Goal: Transaction & Acquisition: Purchase product/service

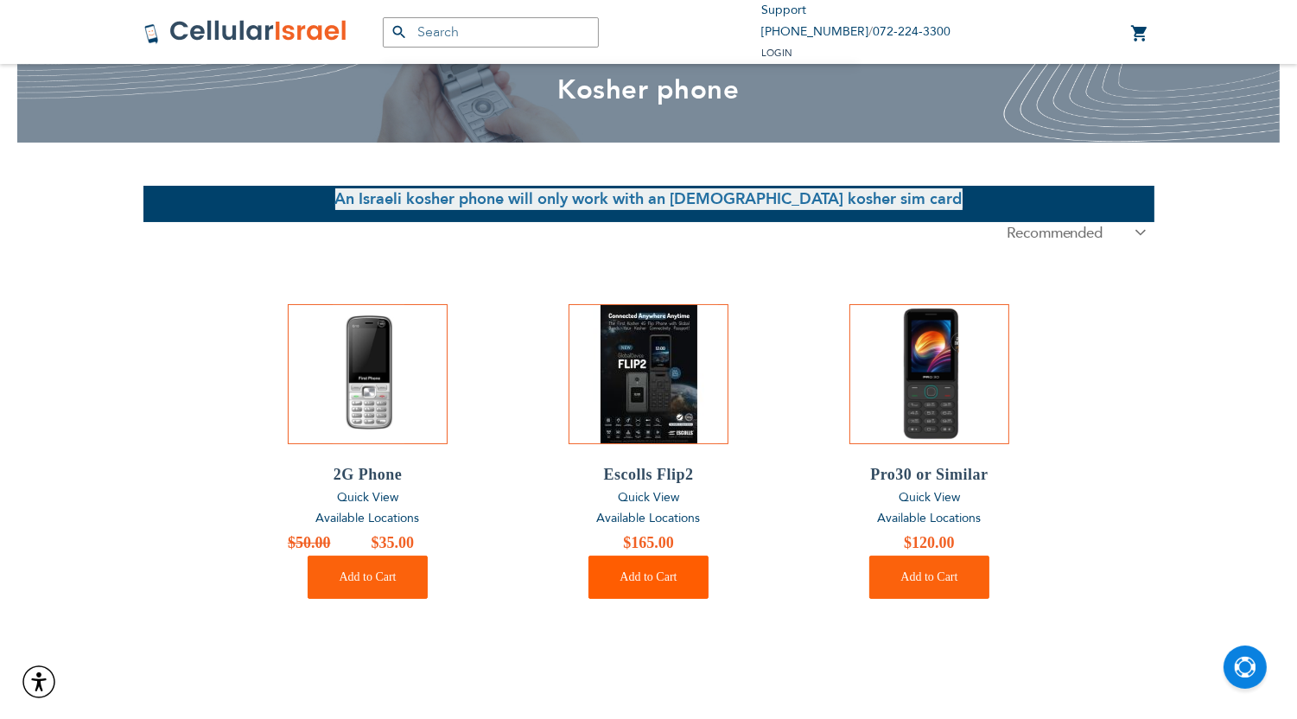
scroll to position [172, 0]
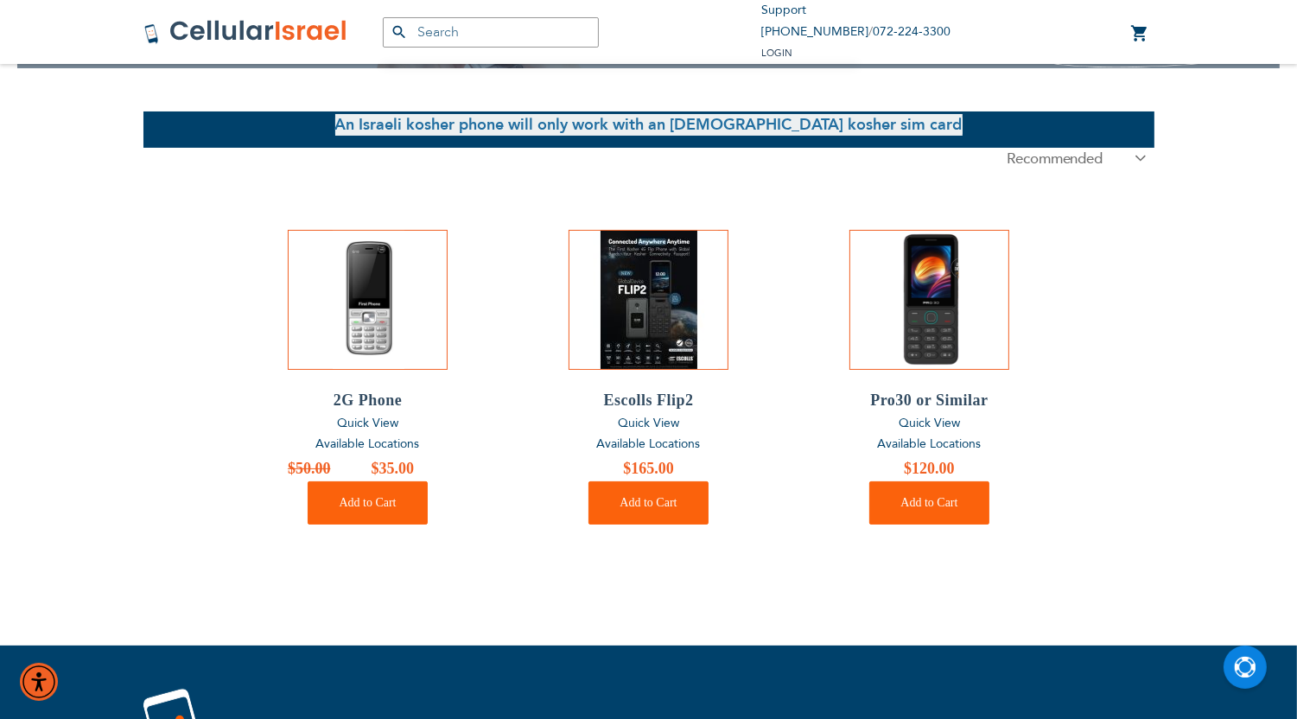
type input "[EMAIL_ADDRESS][DOMAIN_NAME]"
click at [646, 447] on span "Available Locations" at bounding box center [649, 443] width 104 height 16
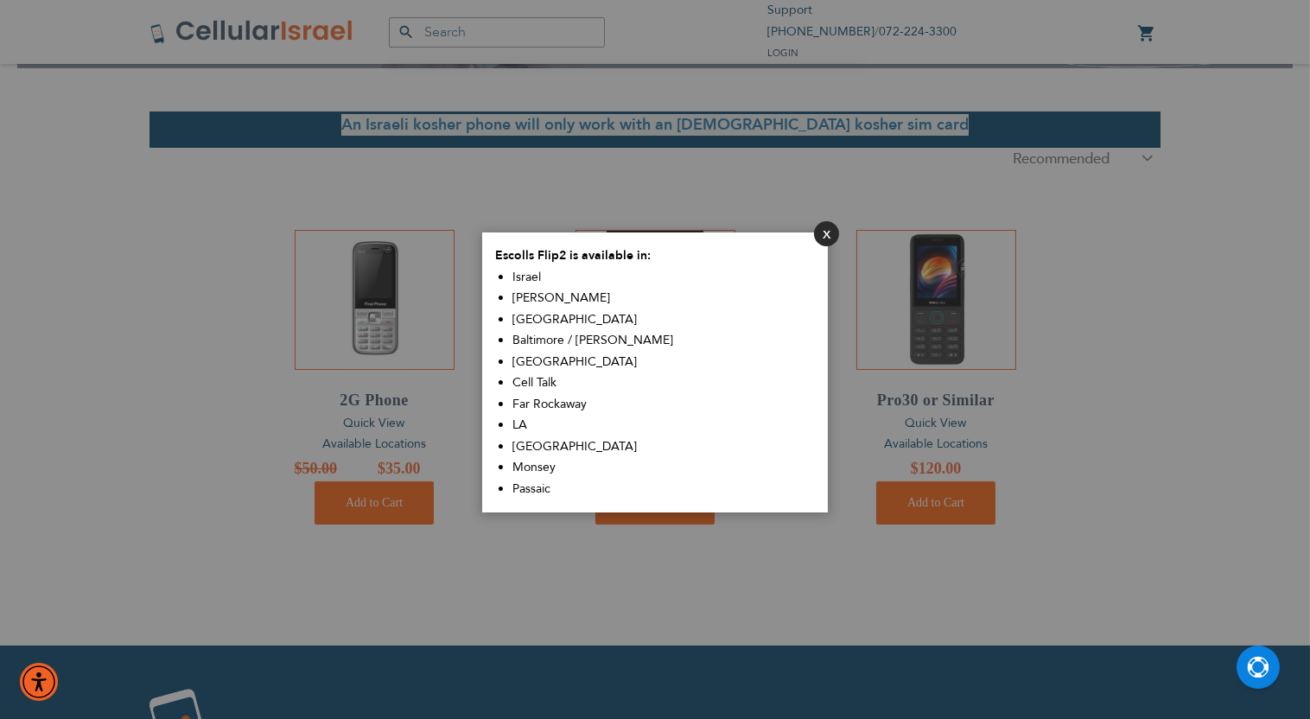
click at [822, 237] on button "Close" at bounding box center [826, 233] width 25 height 25
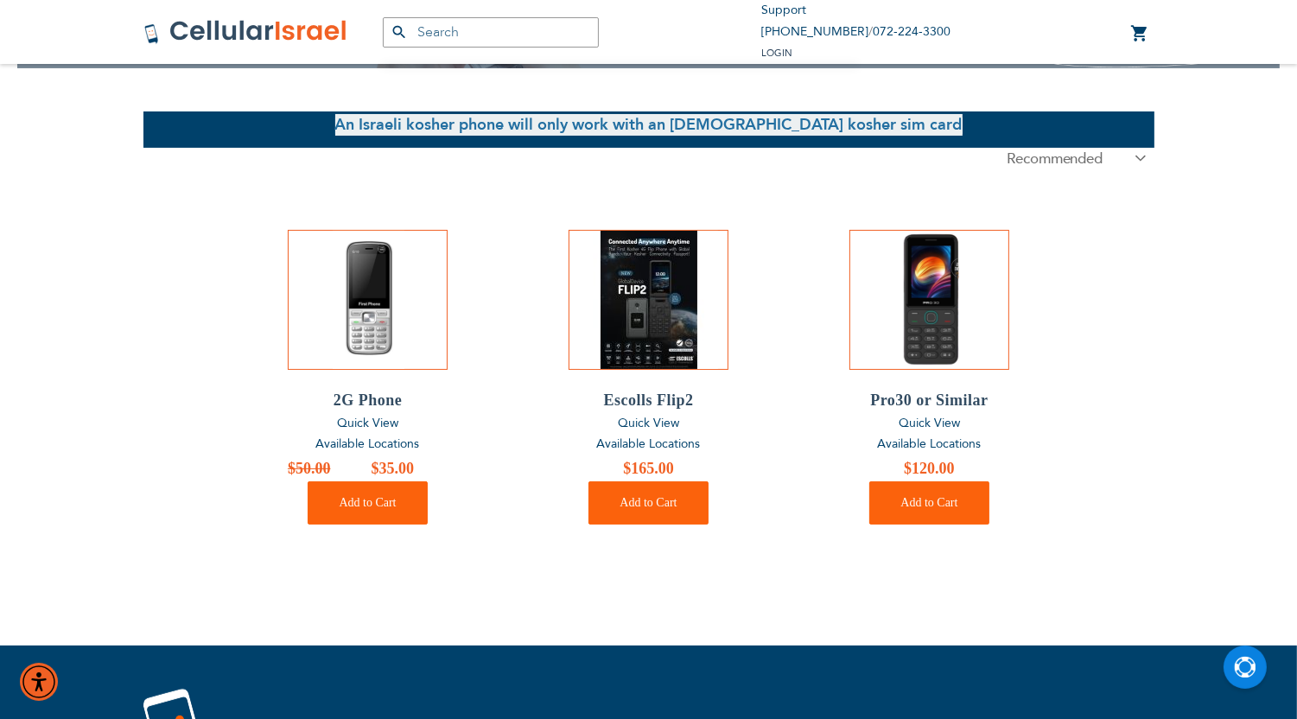
click at [645, 442] on span "Available Locations" at bounding box center [649, 443] width 104 height 16
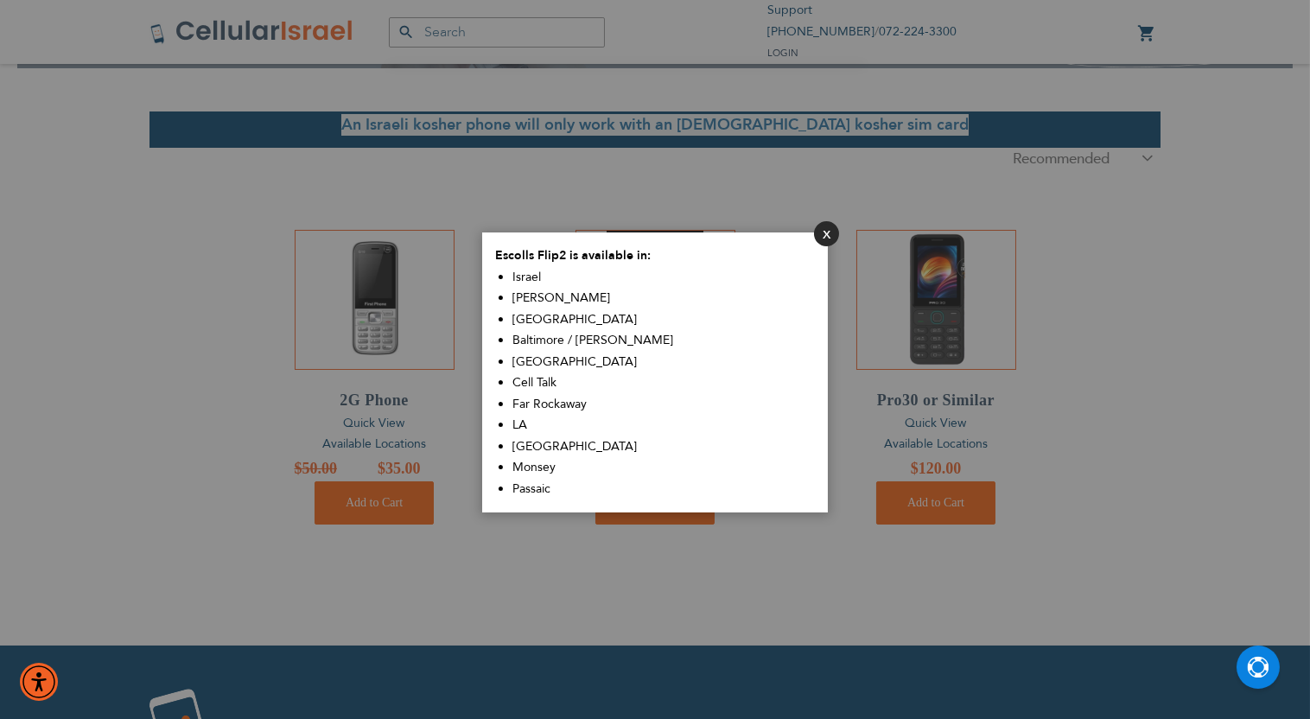
click at [818, 228] on button "Close" at bounding box center [826, 233] width 25 height 25
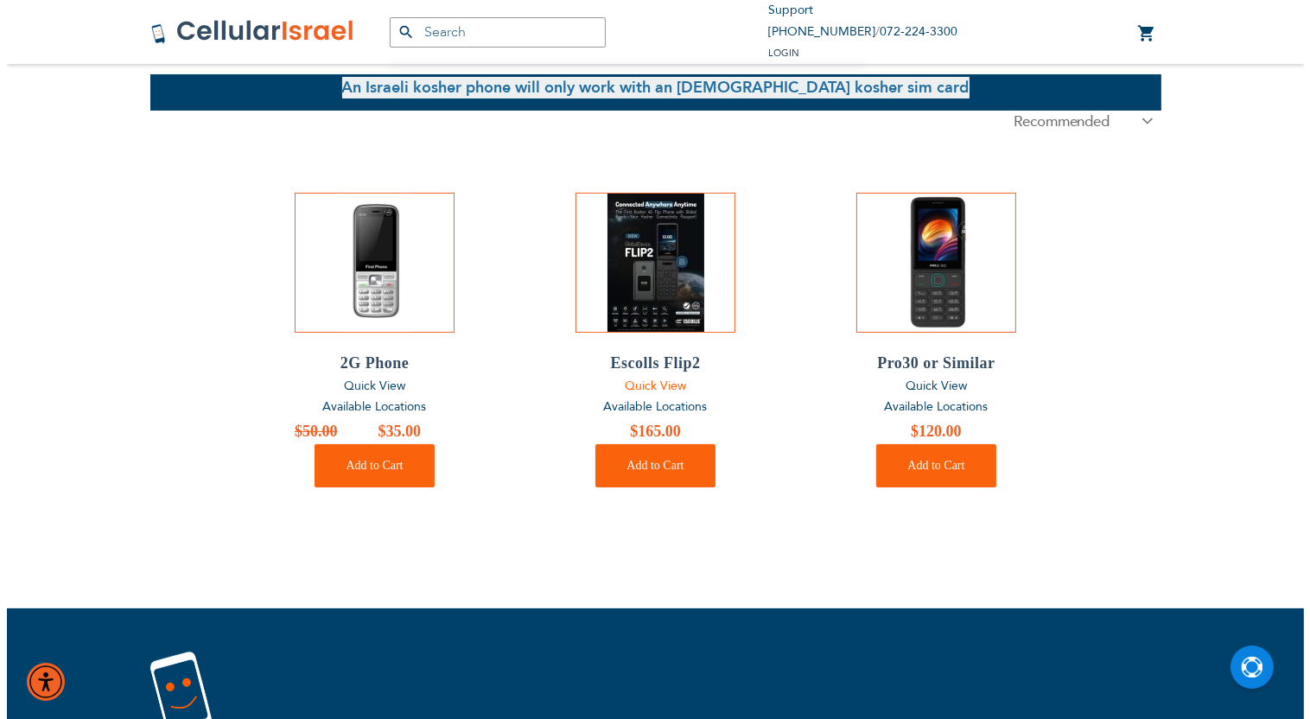
scroll to position [230, 0]
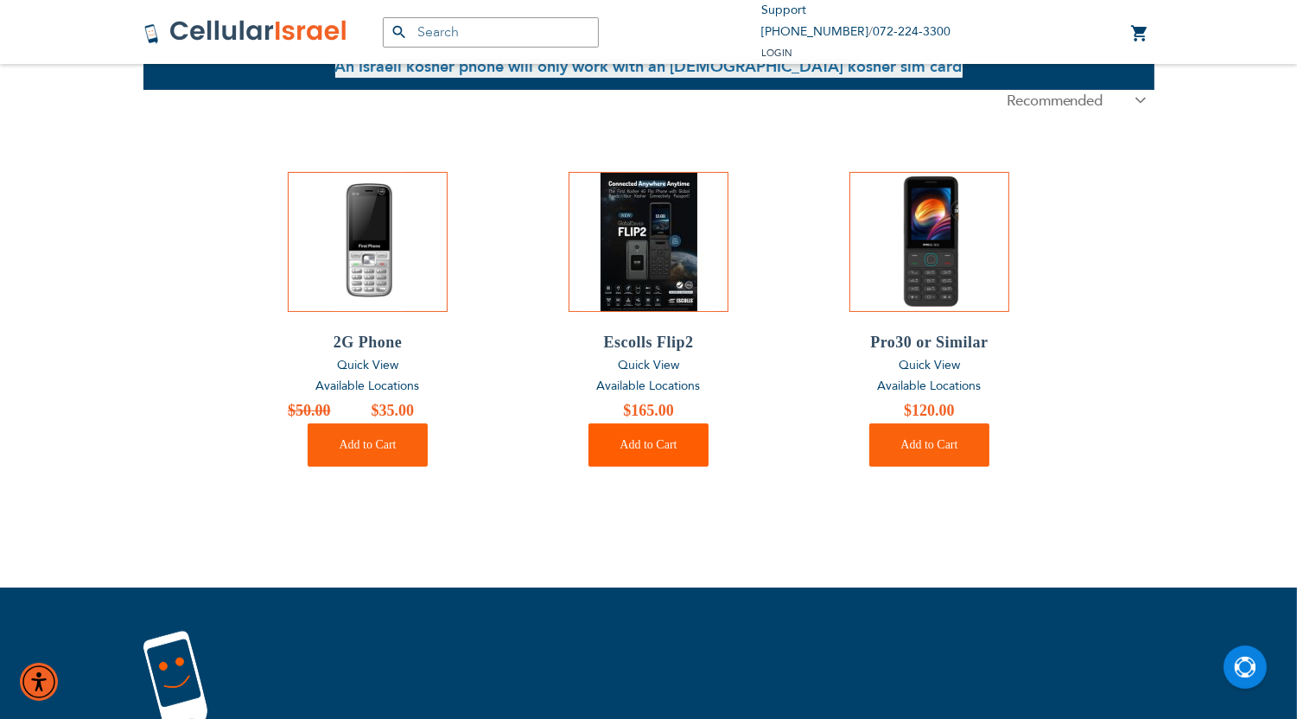
click at [648, 458] on button "Add to Cart" at bounding box center [647, 444] width 119 height 43
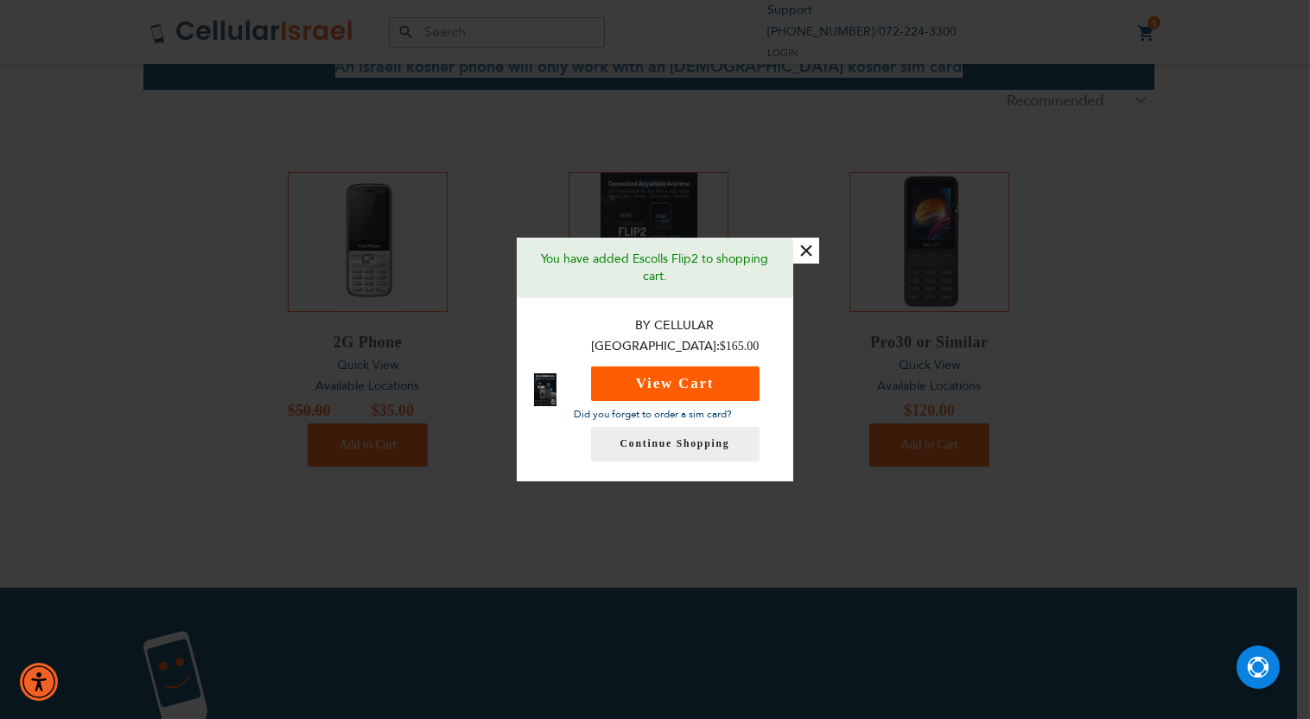
click at [707, 372] on button "View Cart" at bounding box center [675, 383] width 168 height 35
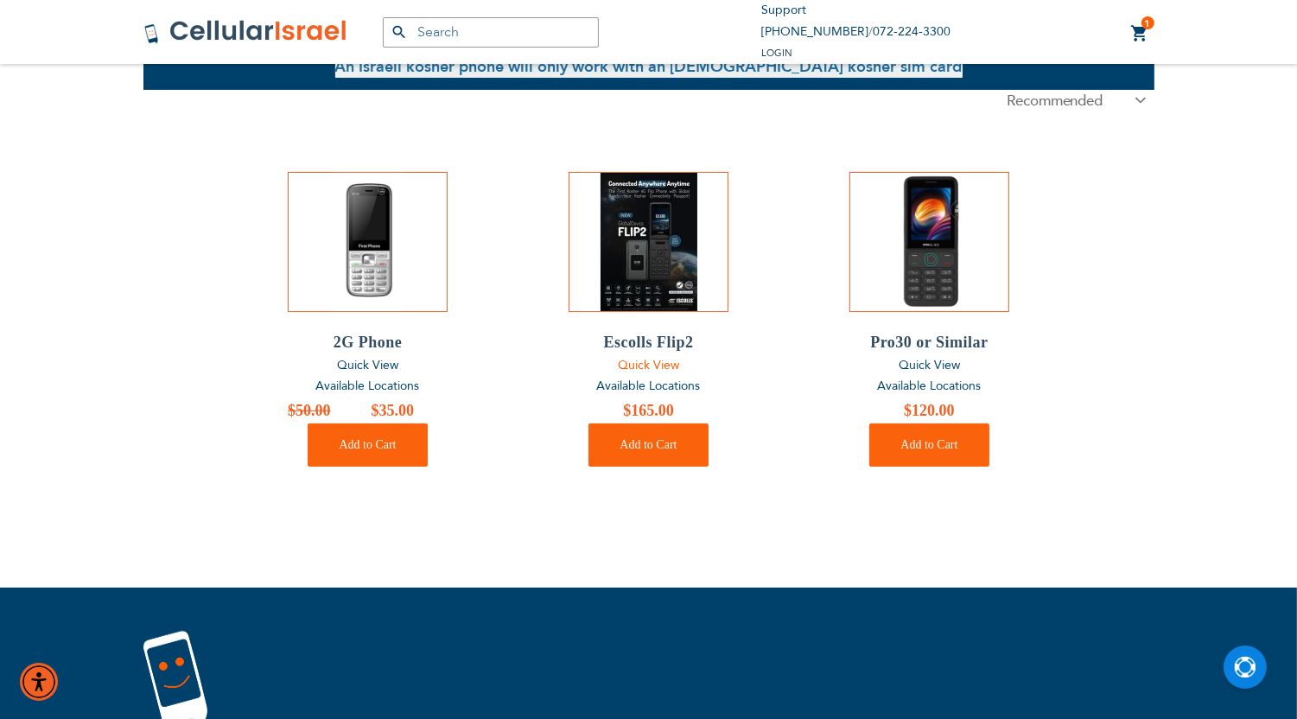
click at [707, 372] on link "Quick View" at bounding box center [648, 366] width 160 height 22
